Goal: Check status: Check status

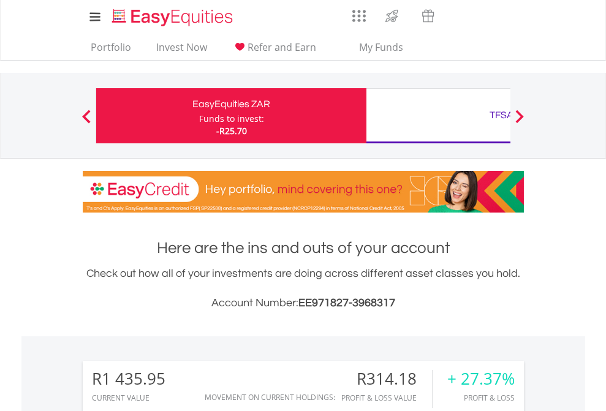
scroll to position [118, 192]
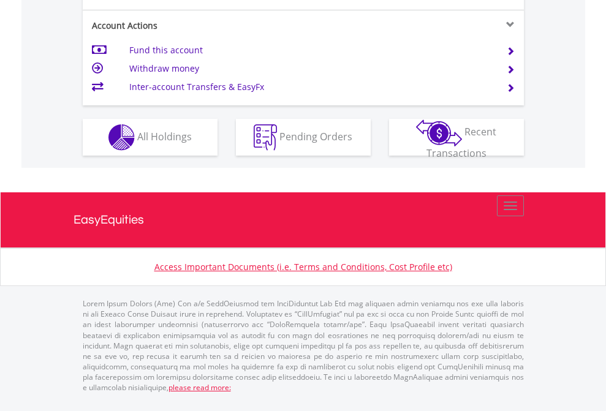
scroll to position [1150, 0]
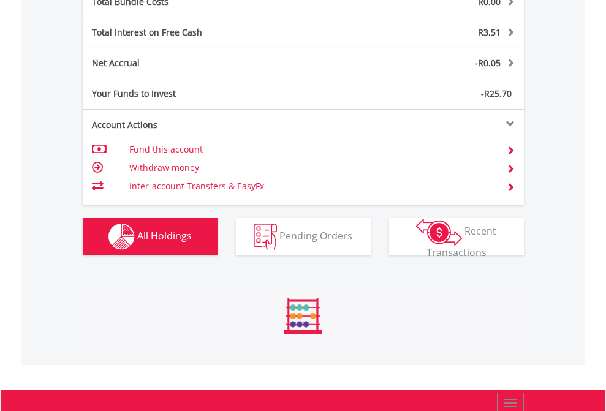
scroll to position [118, 192]
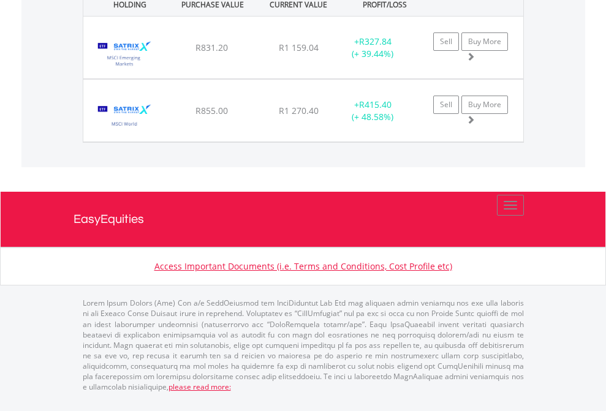
scroll to position [118, 192]
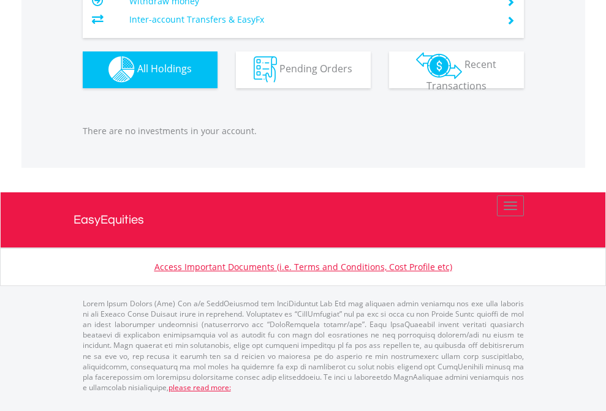
scroll to position [118, 192]
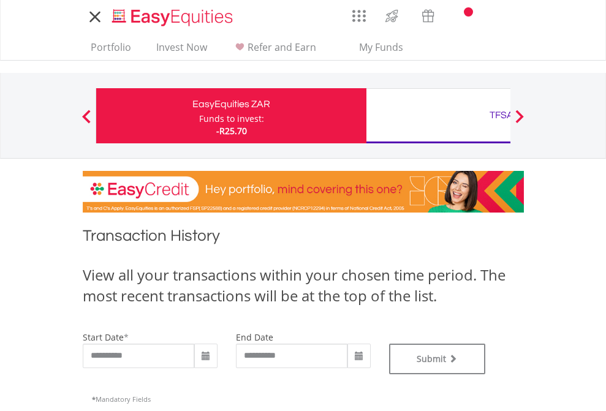
type input "**********"
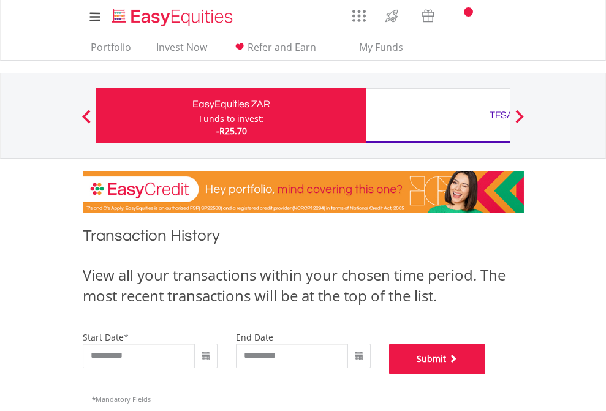
click at [486, 374] on button "Submit" at bounding box center [437, 359] width 97 height 31
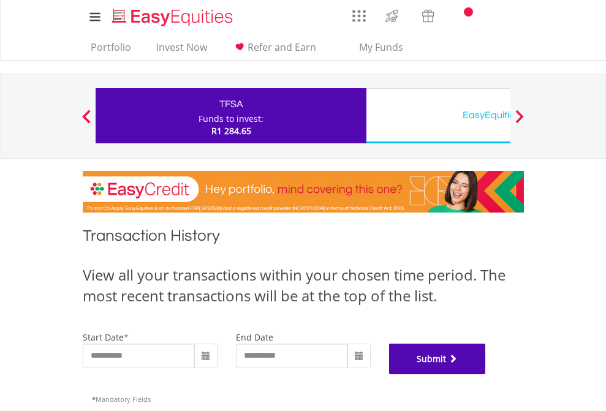
click at [486, 374] on button "Submit" at bounding box center [437, 359] width 97 height 31
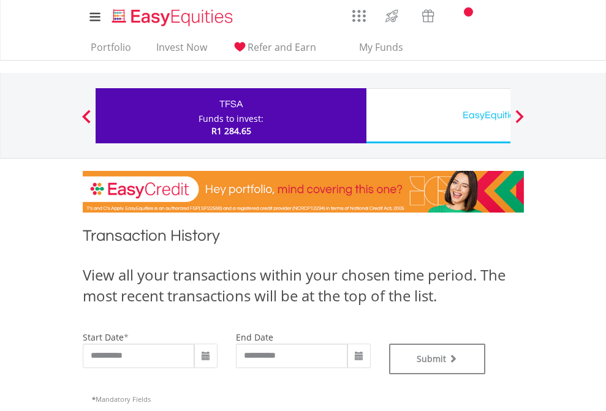
click at [438, 116] on div "EasyEquities USD" at bounding box center [502, 115] width 256 height 17
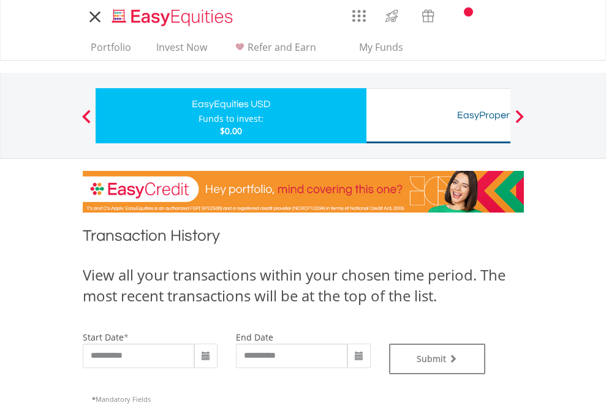
type input "**********"
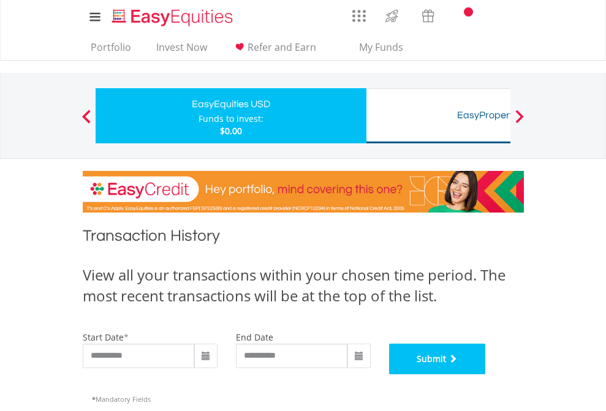
click at [486, 374] on button "Submit" at bounding box center [437, 359] width 97 height 31
